Goal: Check status: Check status

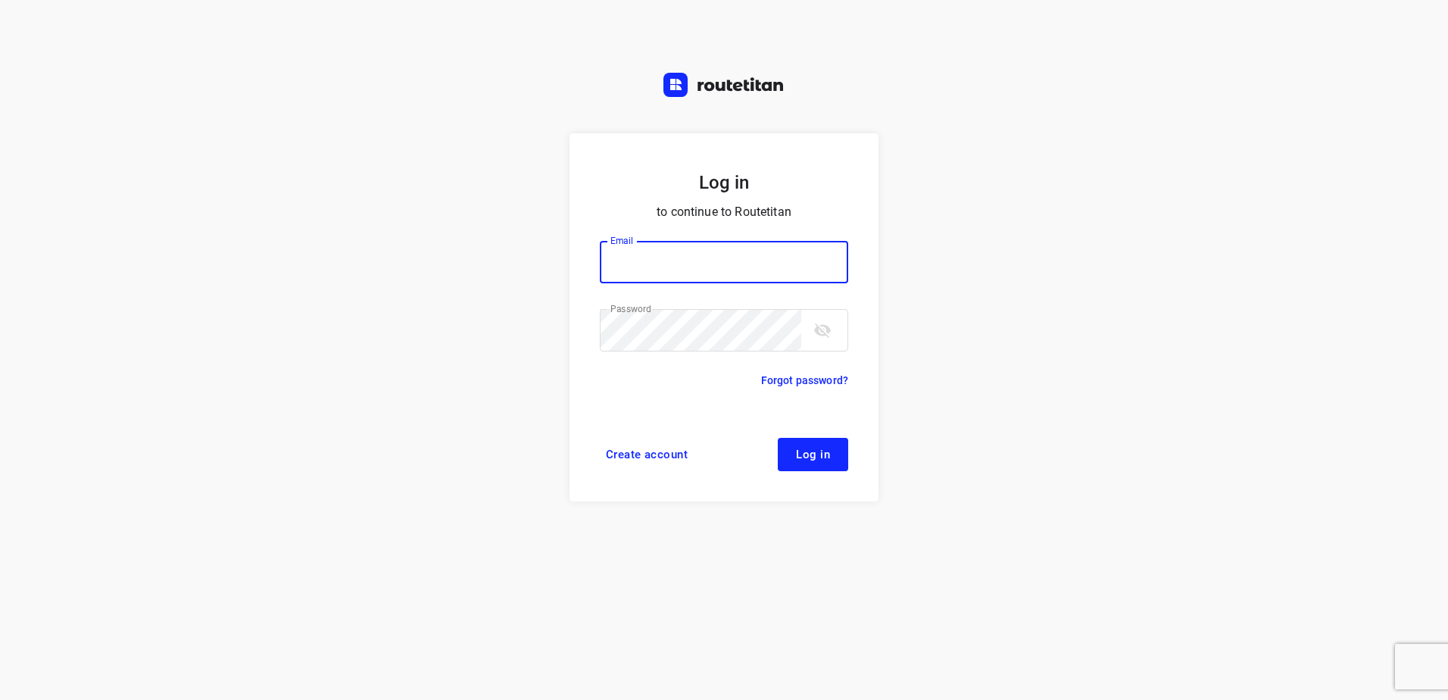
type input "[EMAIL_ADDRESS][DOMAIN_NAME]"
click at [828, 444] on button "Log in" at bounding box center [813, 454] width 70 height 33
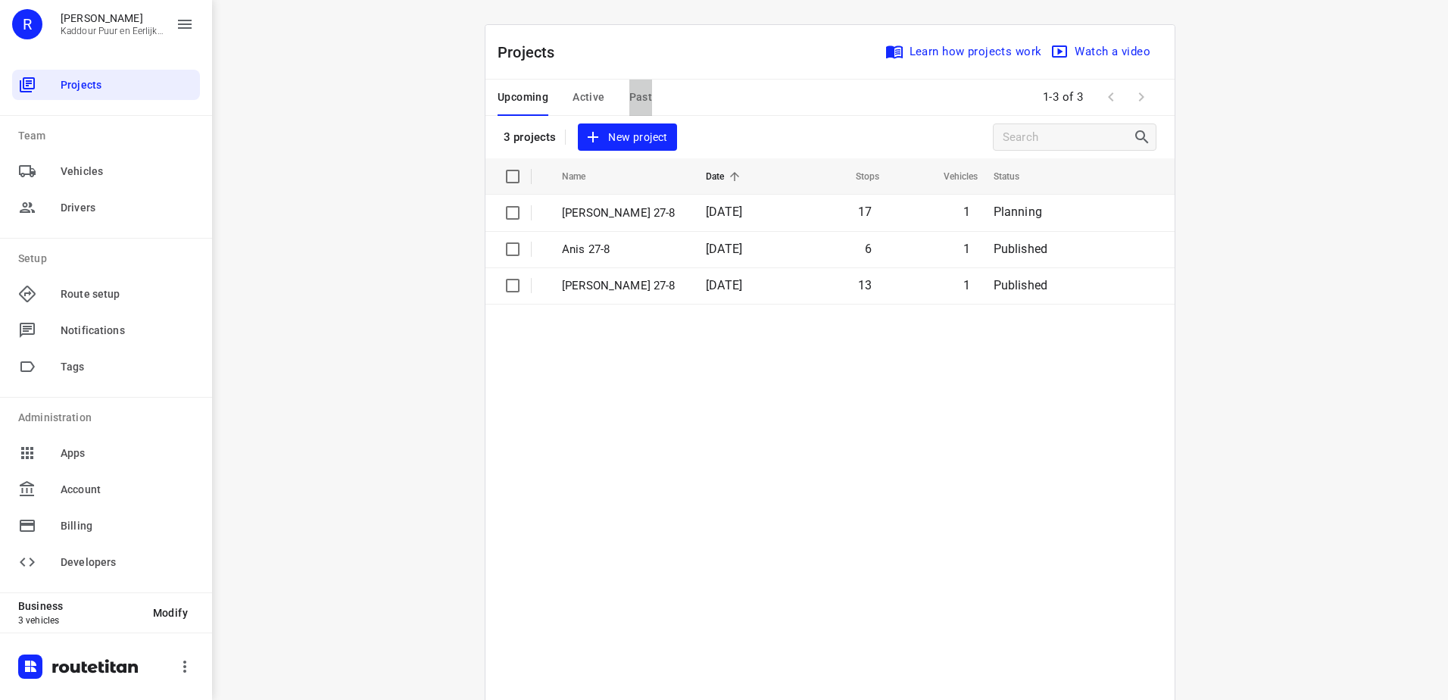
click at [634, 99] on span "Past" at bounding box center [640, 97] width 23 height 19
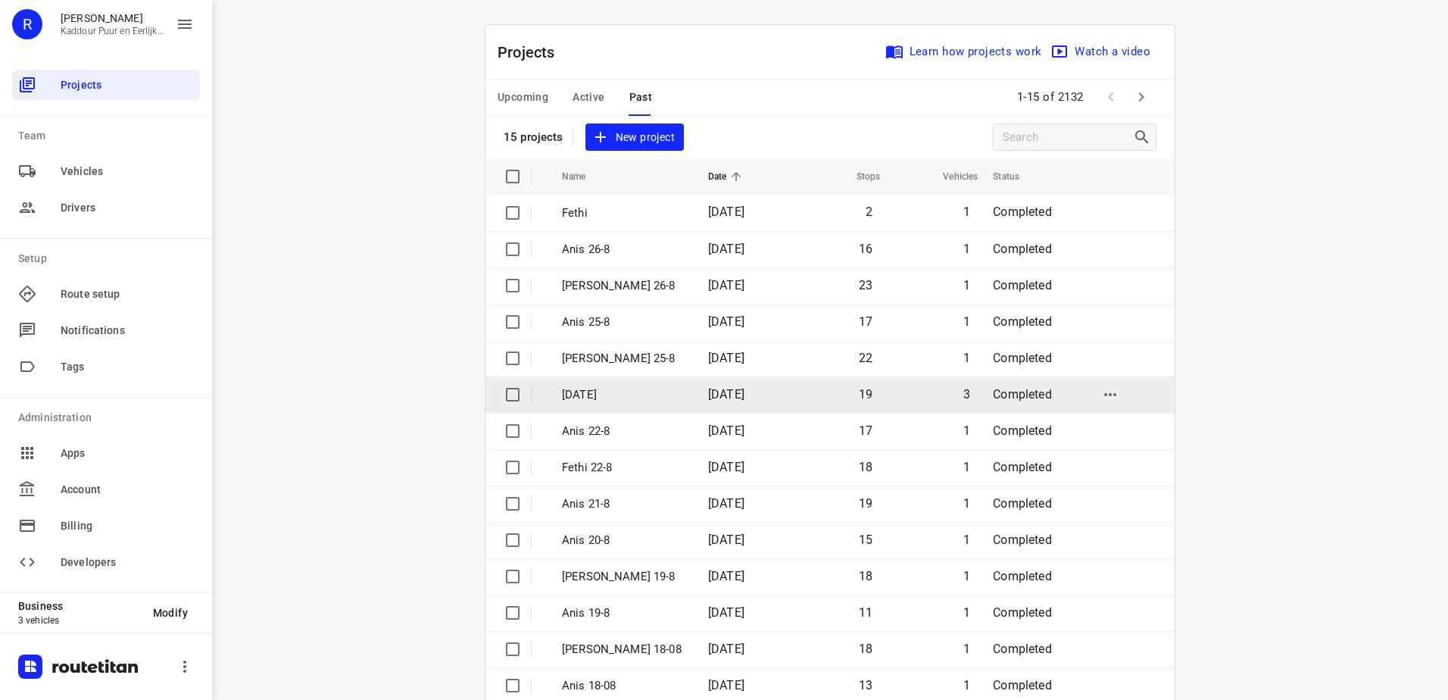
click at [601, 401] on p "[DATE]" at bounding box center [623, 394] width 123 height 17
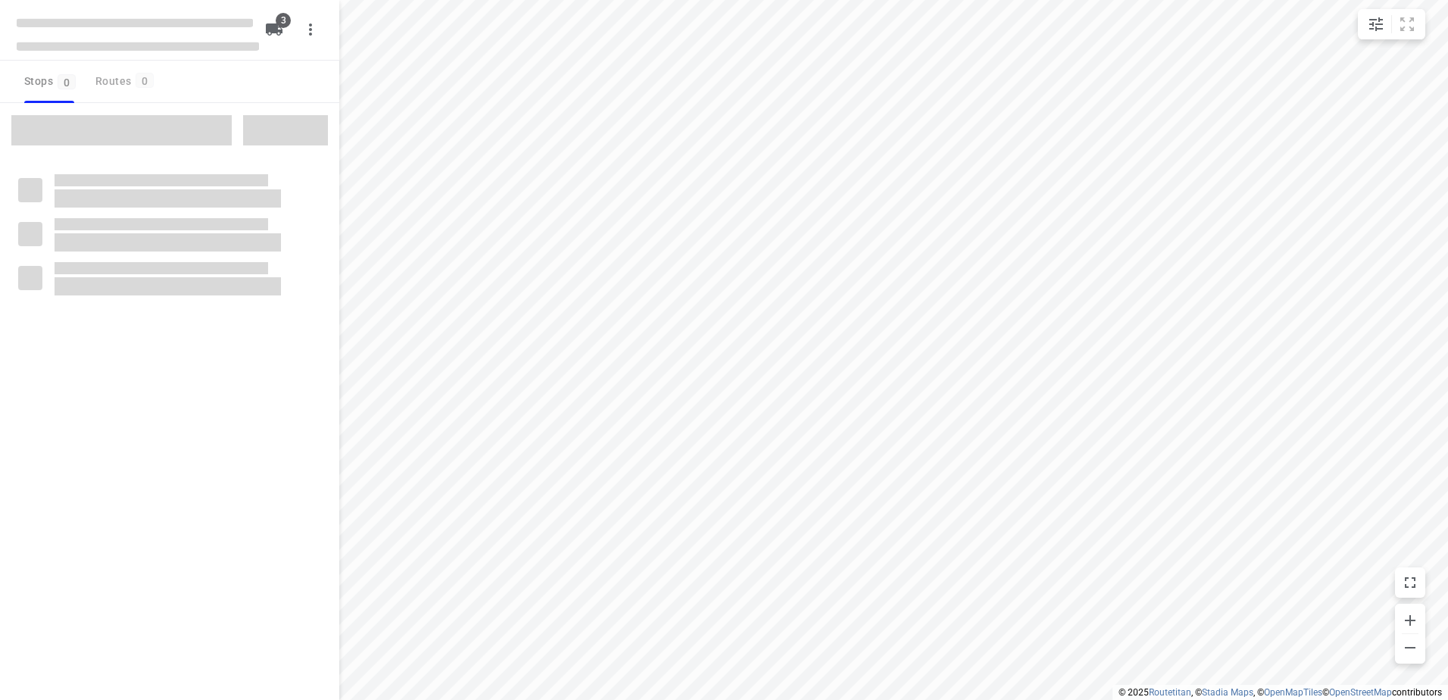
type input "distance"
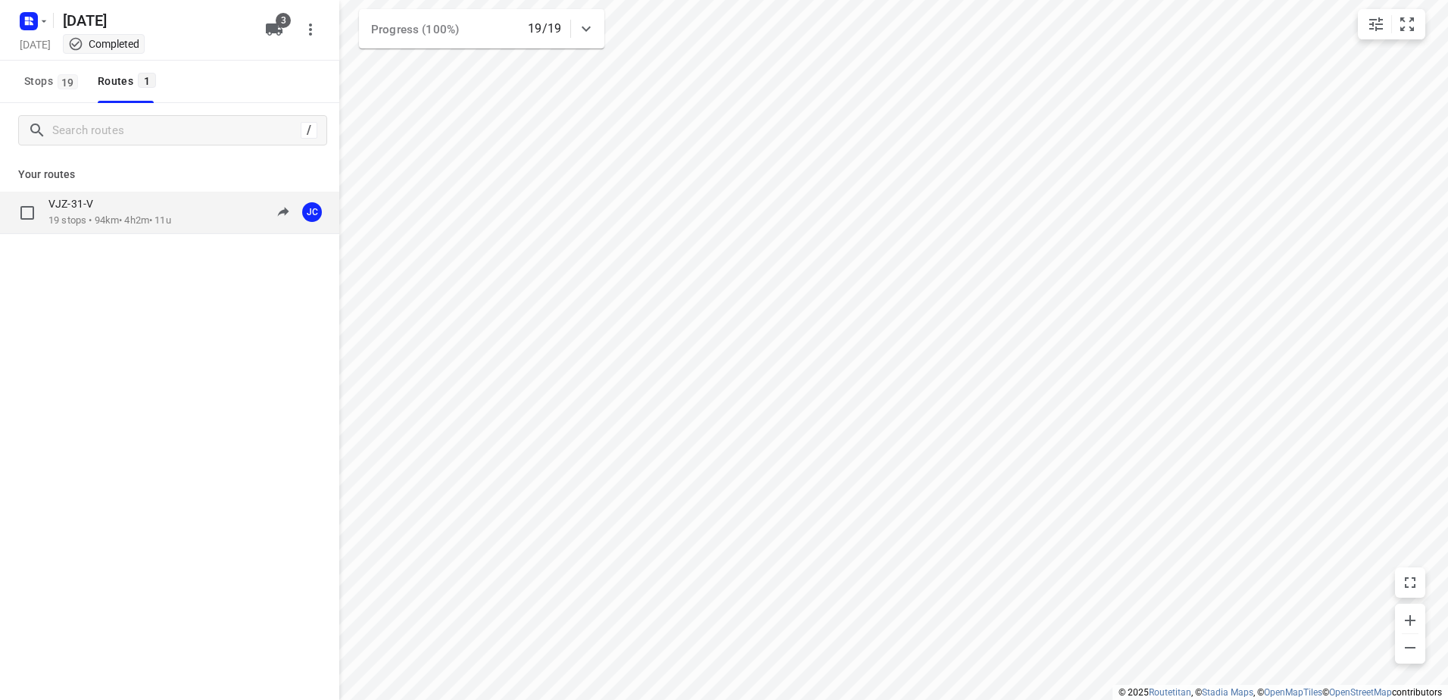
click at [171, 216] on p "19 stops • 94km • 4h2m • 11u" at bounding box center [109, 221] width 123 height 14
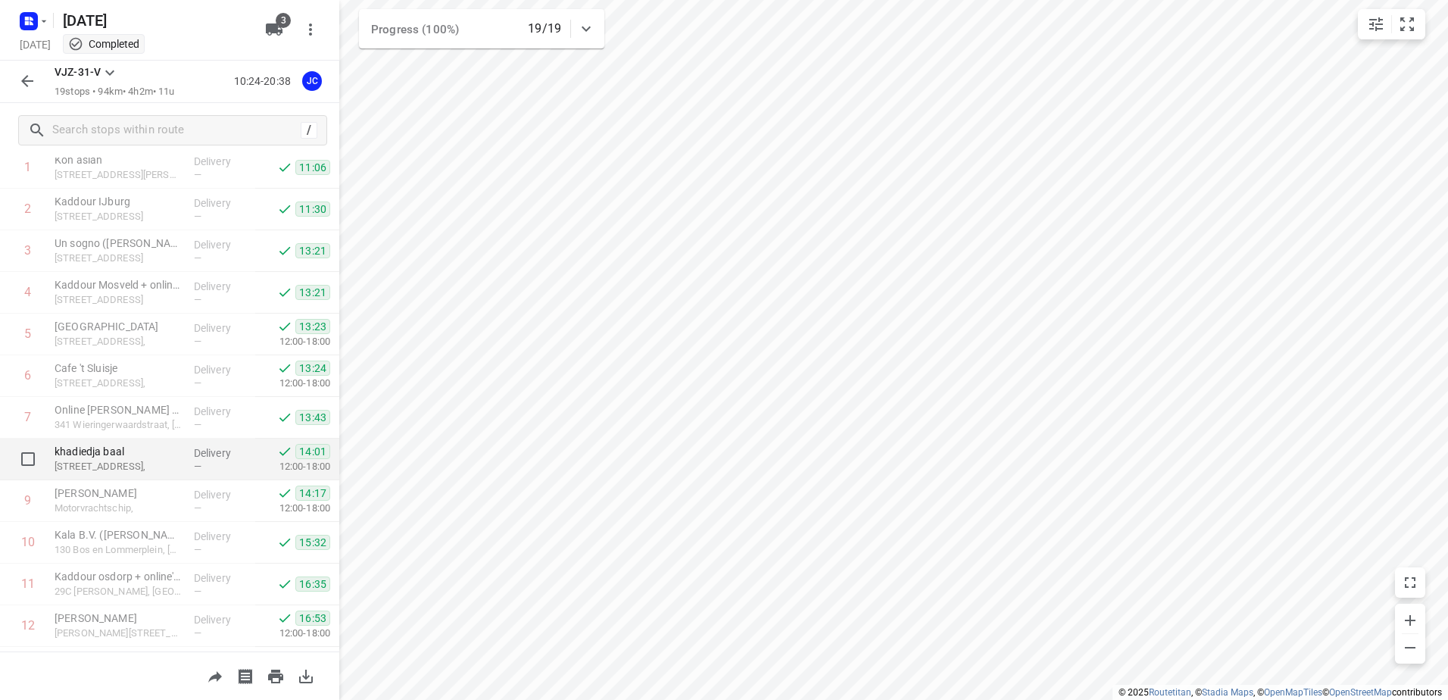
scroll to position [415, 0]
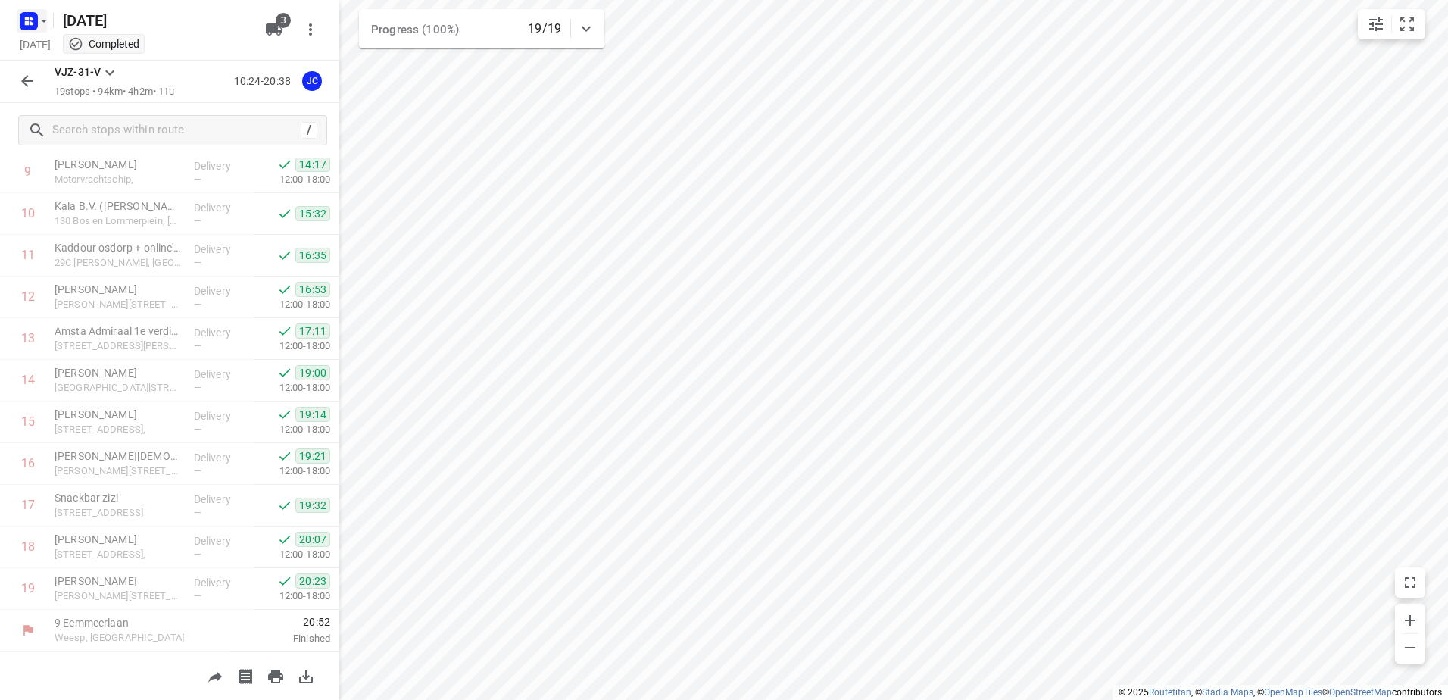
click at [23, 14] on rect "button" at bounding box center [29, 21] width 18 height 18
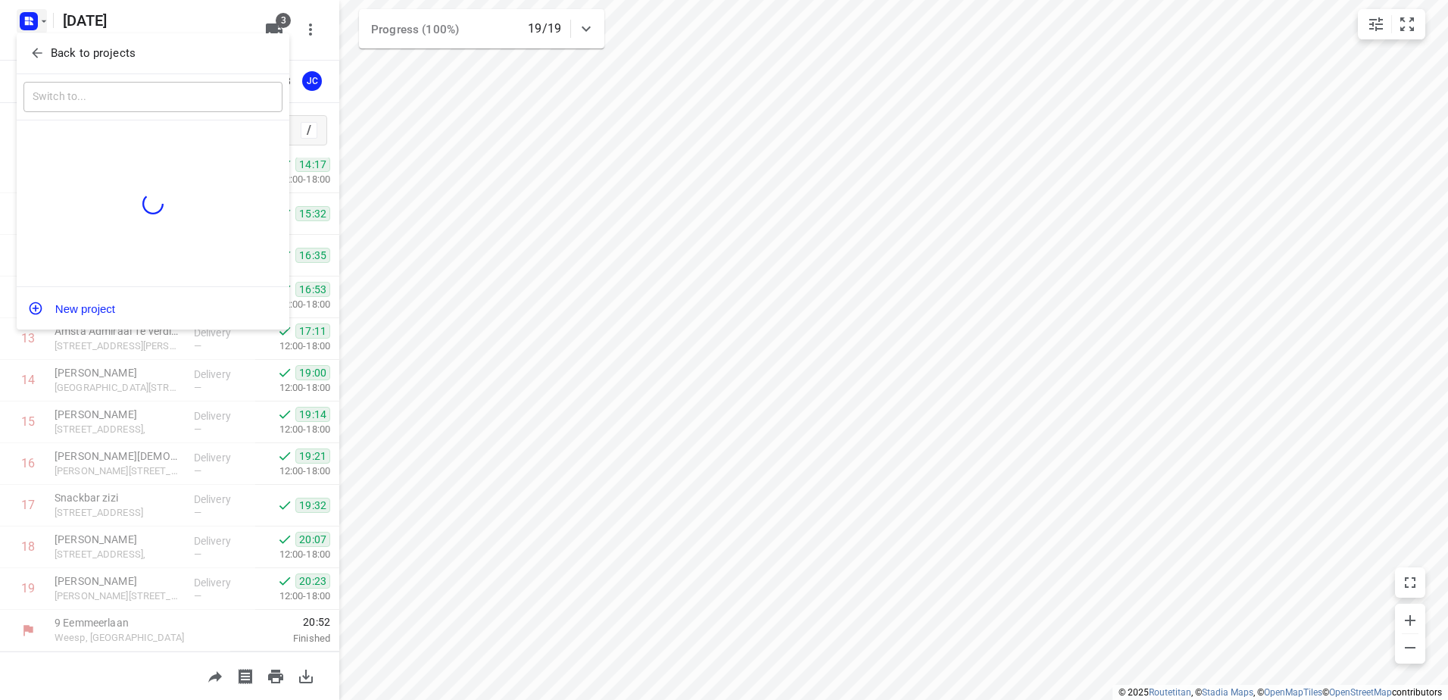
click at [40, 48] on icon "button" at bounding box center [37, 52] width 15 height 15
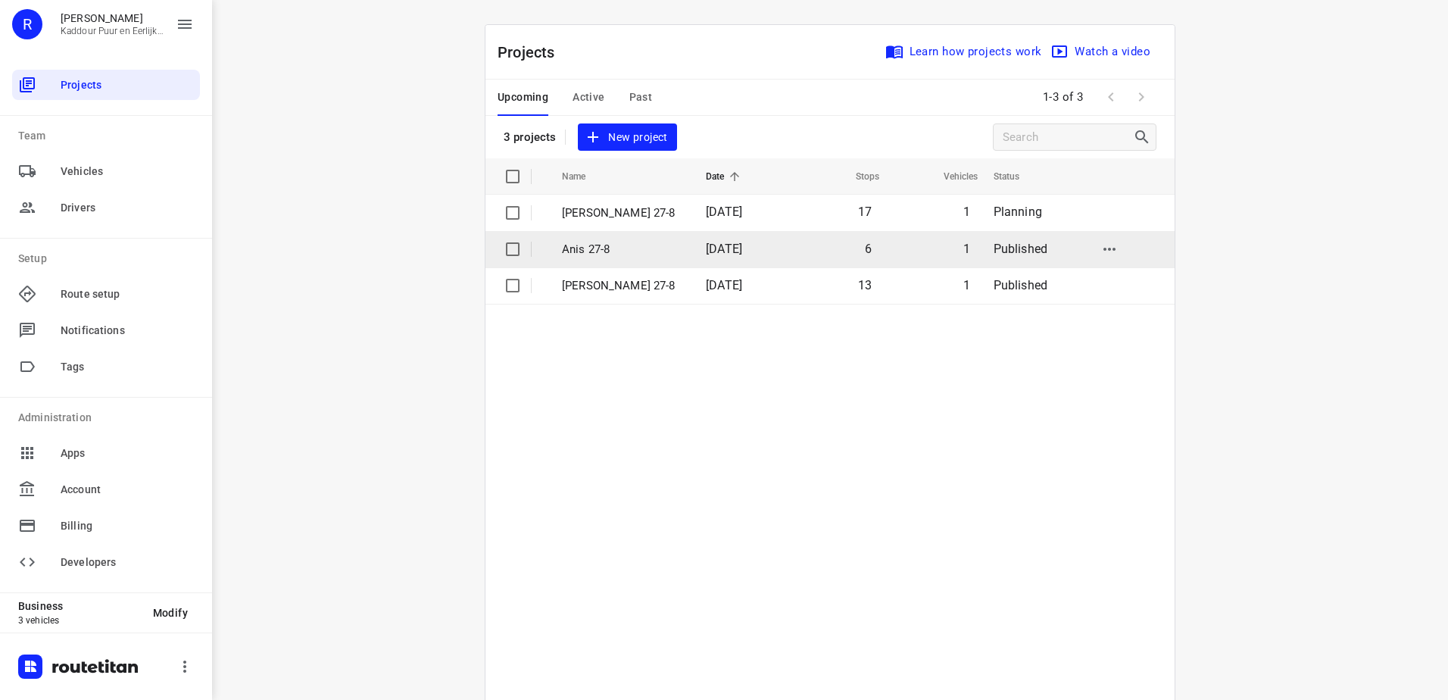
click at [614, 251] on p "Anis 27-8" at bounding box center [622, 249] width 121 height 17
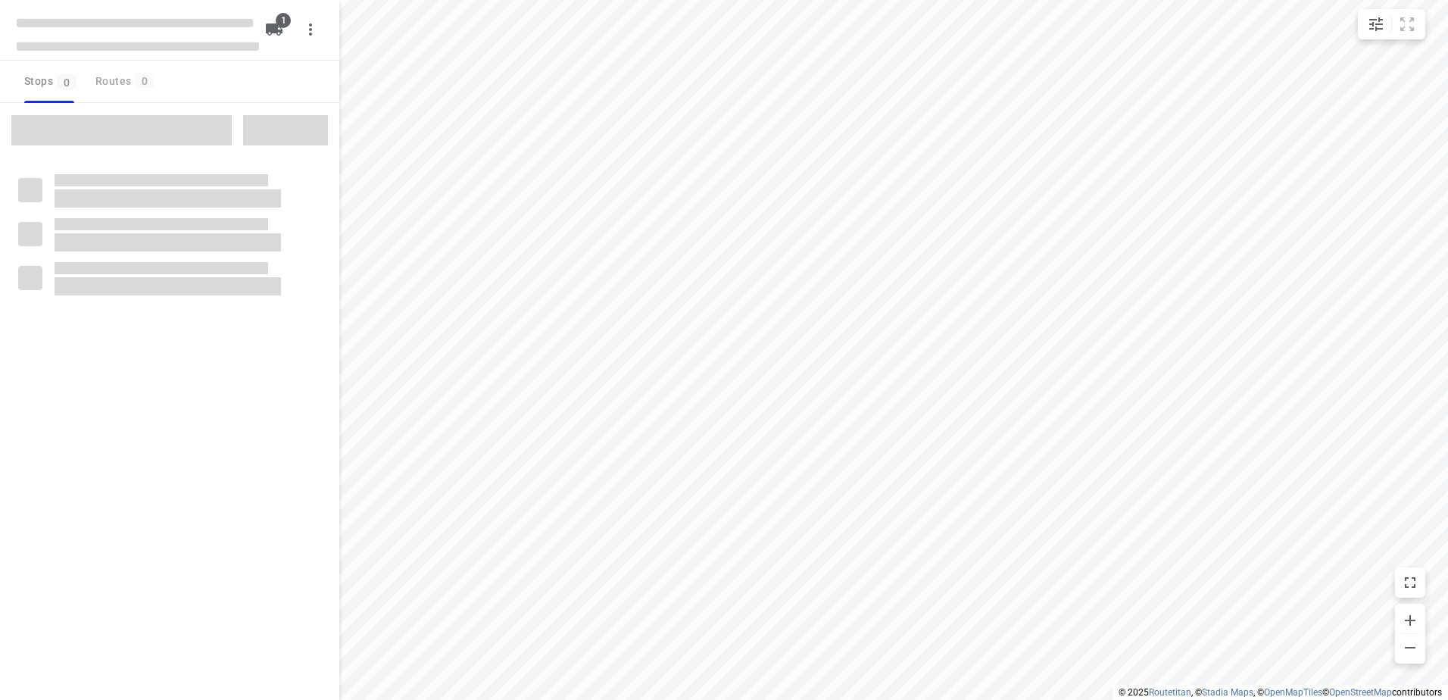
type input "distance"
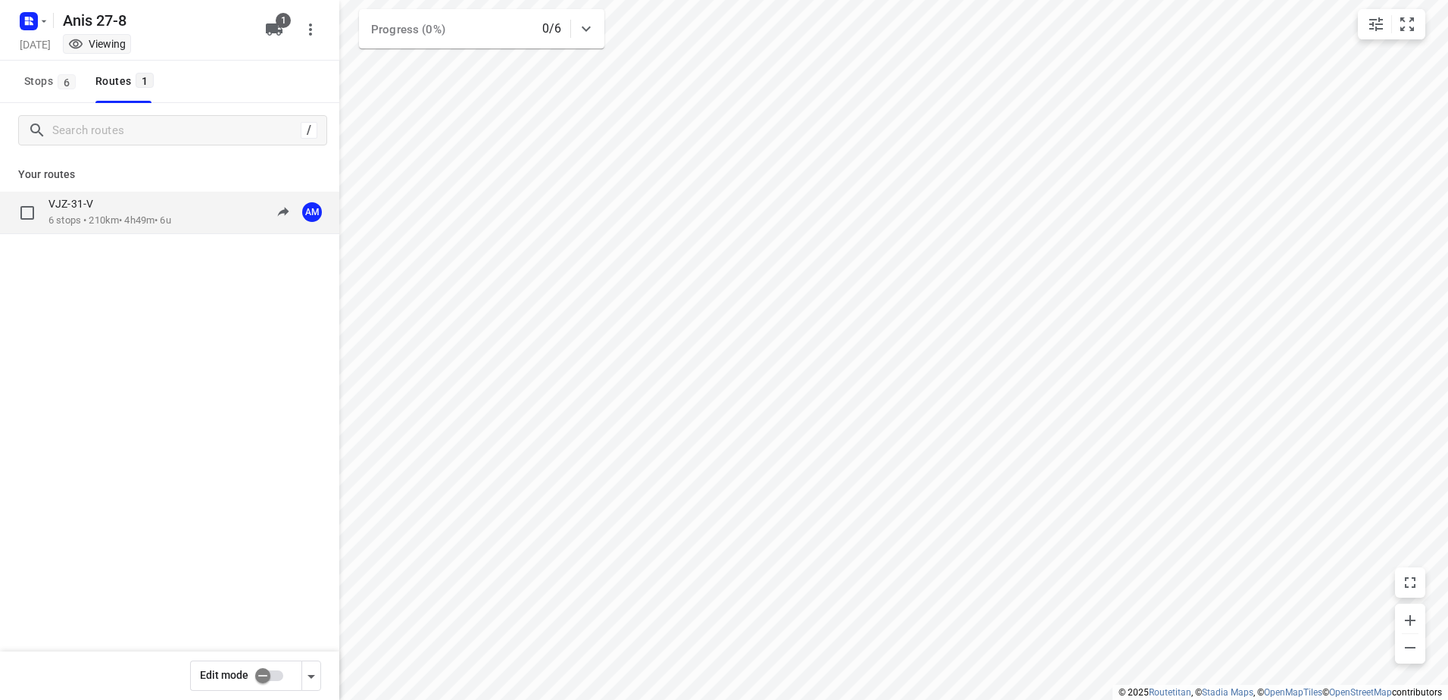
click at [163, 223] on p "6 stops • 210km • 4h49m • 6u" at bounding box center [109, 221] width 123 height 14
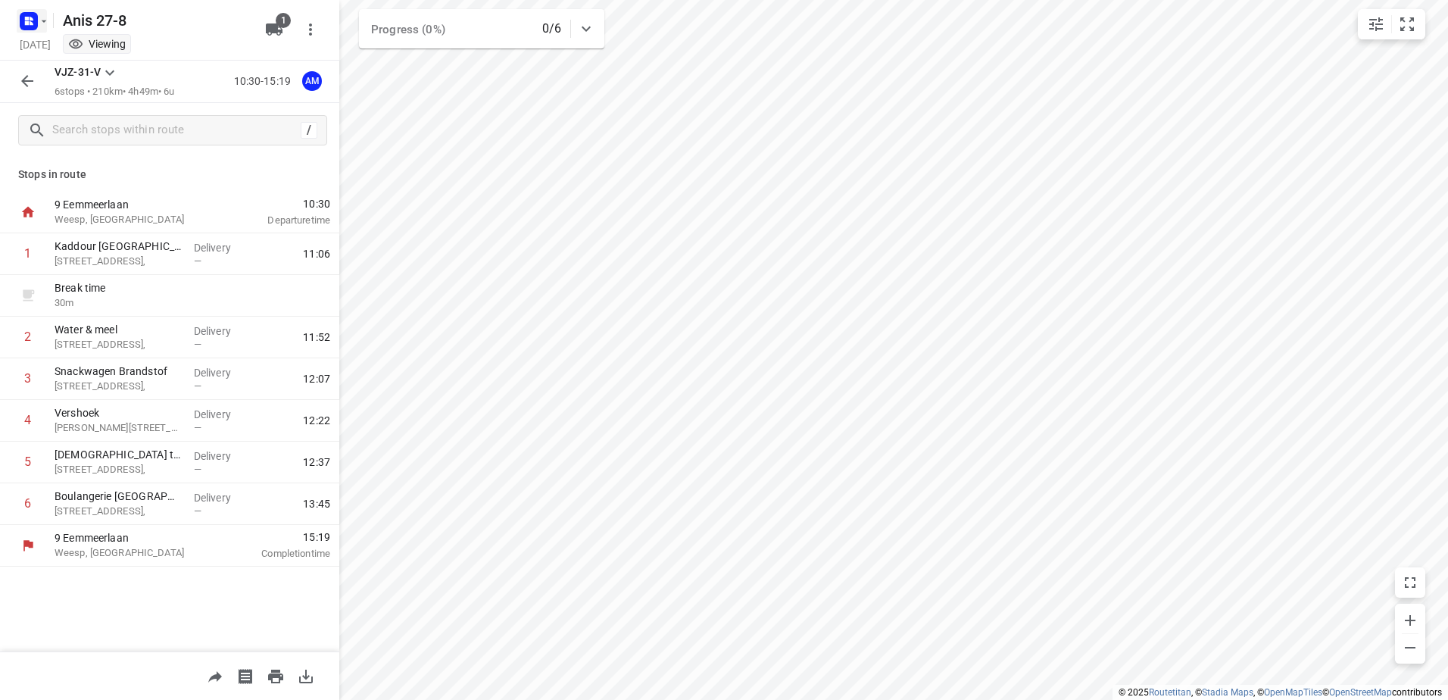
click at [30, 27] on rect "button" at bounding box center [29, 21] width 18 height 18
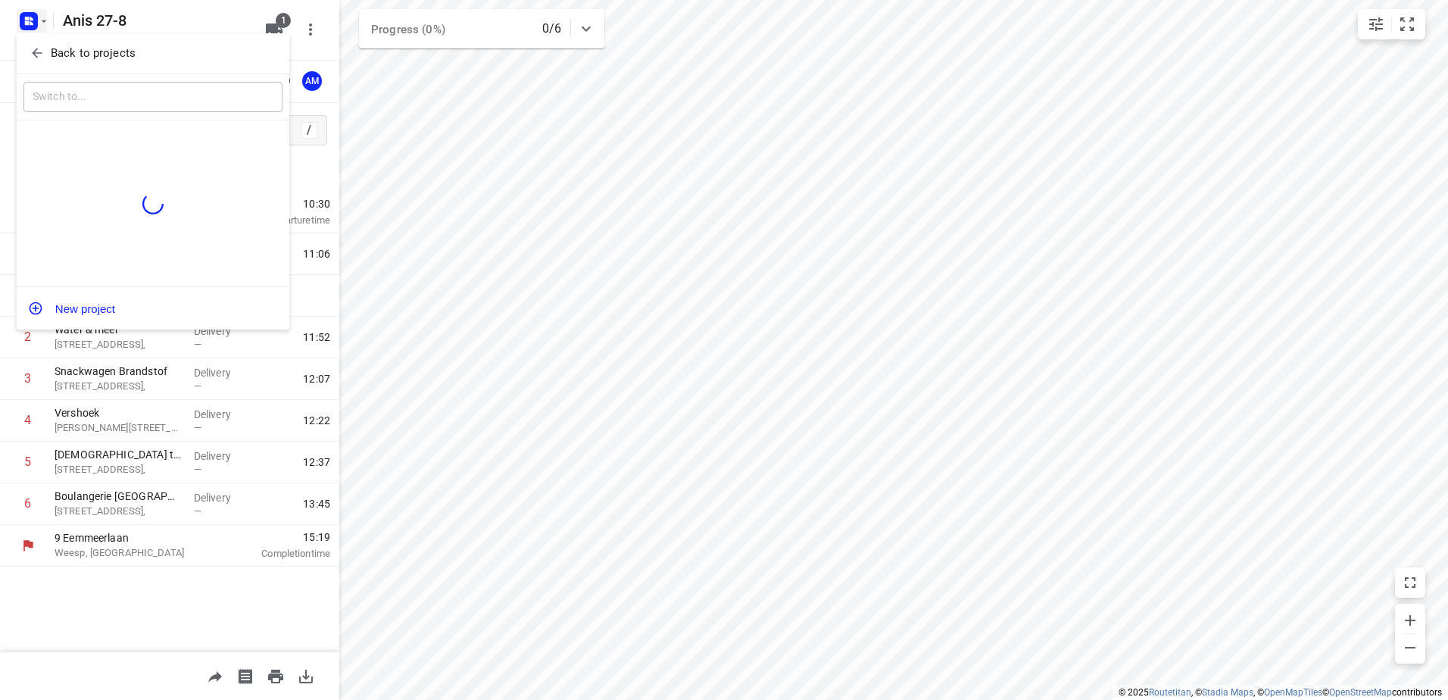
click at [39, 43] on button "Back to projects" at bounding box center [152, 53] width 259 height 25
